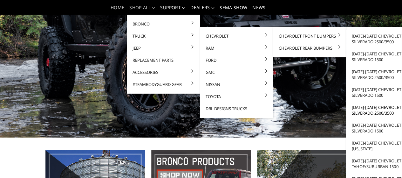
scroll to position [95, 0]
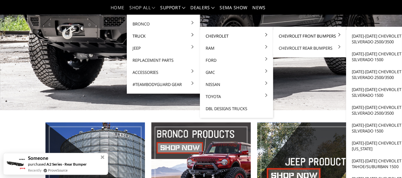
click at [323, 35] on link "Chevrolet Front Bumpers" at bounding box center [310, 36] width 68 height 12
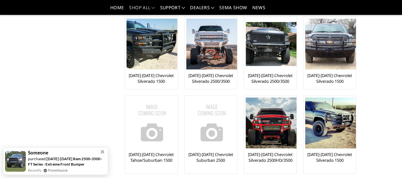
scroll to position [191, 0]
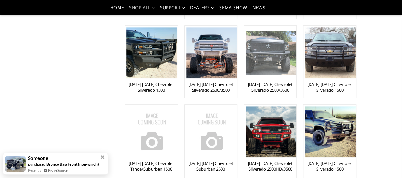
click at [246, 55] on img at bounding box center [271, 53] width 51 height 44
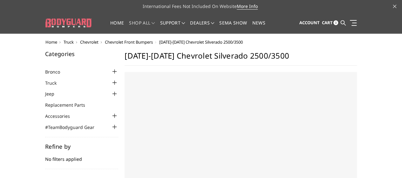
select select "US"
